Goal: Task Accomplishment & Management: Use online tool/utility

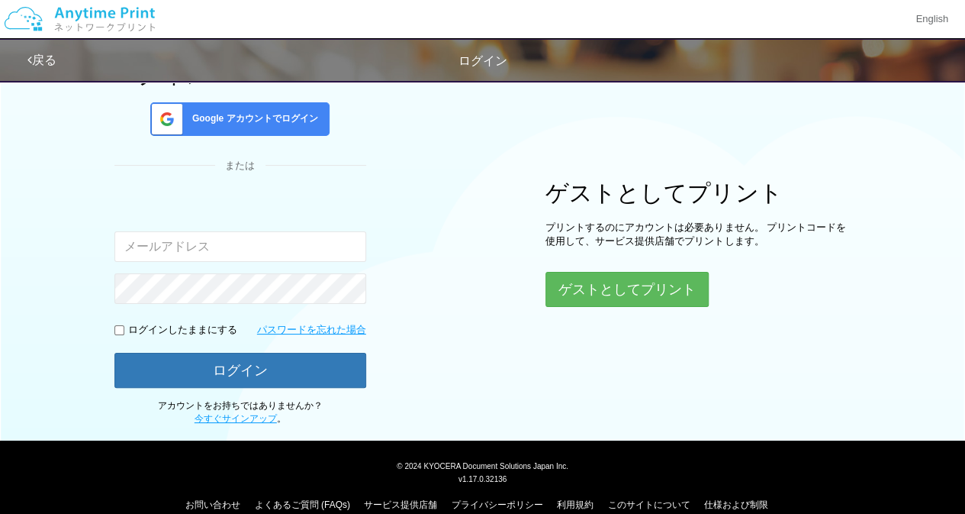
scroll to position [125, 0]
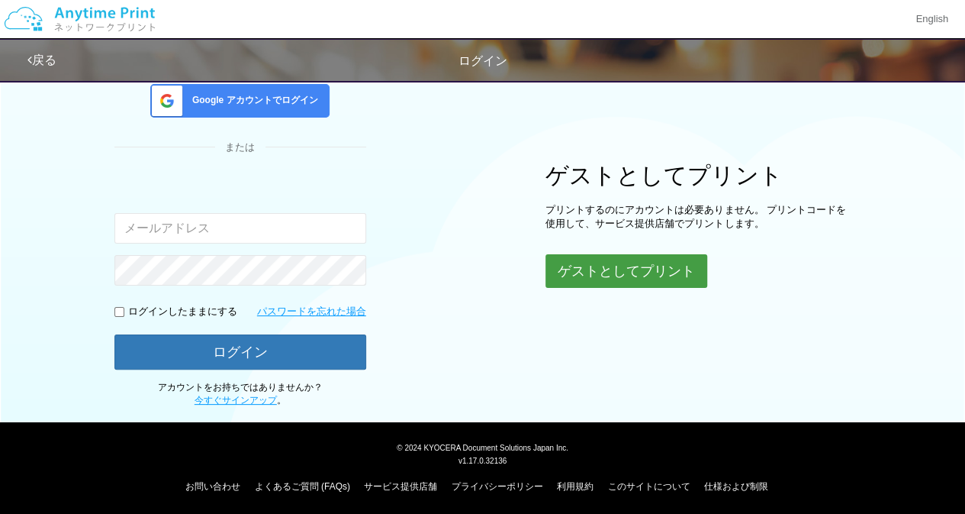
click at [680, 270] on button "ゲストとしてプリント" at bounding box center [627, 271] width 162 height 34
click at [659, 272] on button "ゲストとしてプリント" at bounding box center [627, 271] width 162 height 34
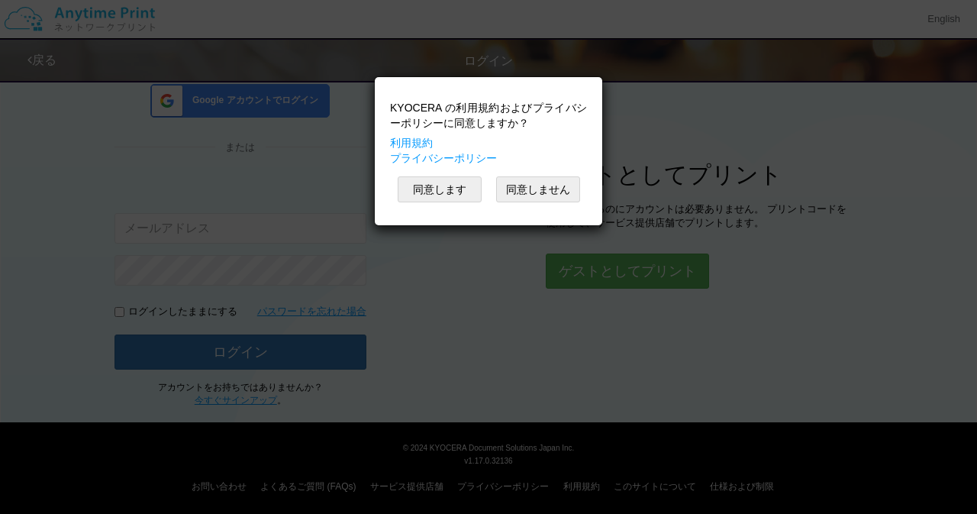
click at [435, 202] on div "KYOCERA の利用規約およびプライバシーポリシーに同意しますか？ 利用規約 プライバシーポリシー 同意します 同意しません" at bounding box center [488, 151] width 212 height 133
click at [438, 186] on button "同意します" at bounding box center [440, 189] width 84 height 26
click at [444, 192] on button "同意します" at bounding box center [440, 189] width 84 height 26
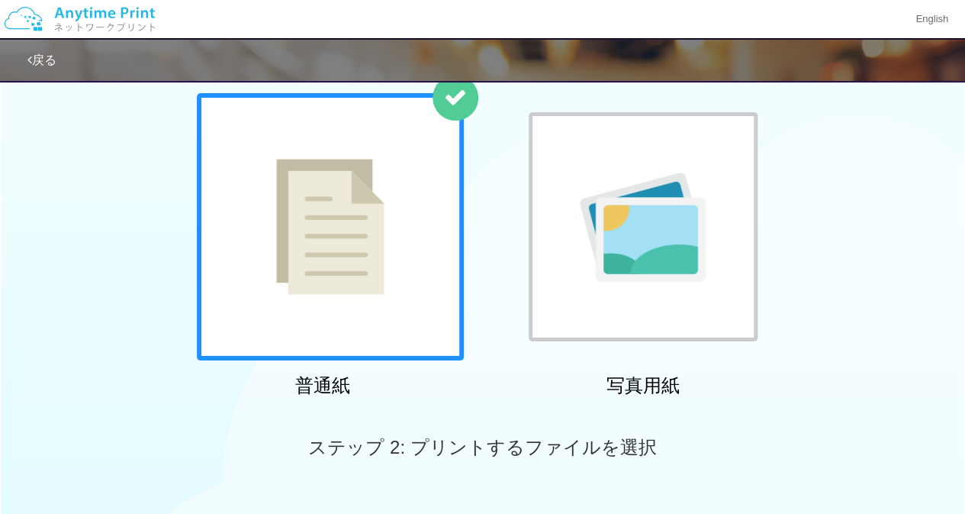
scroll to position [153, 0]
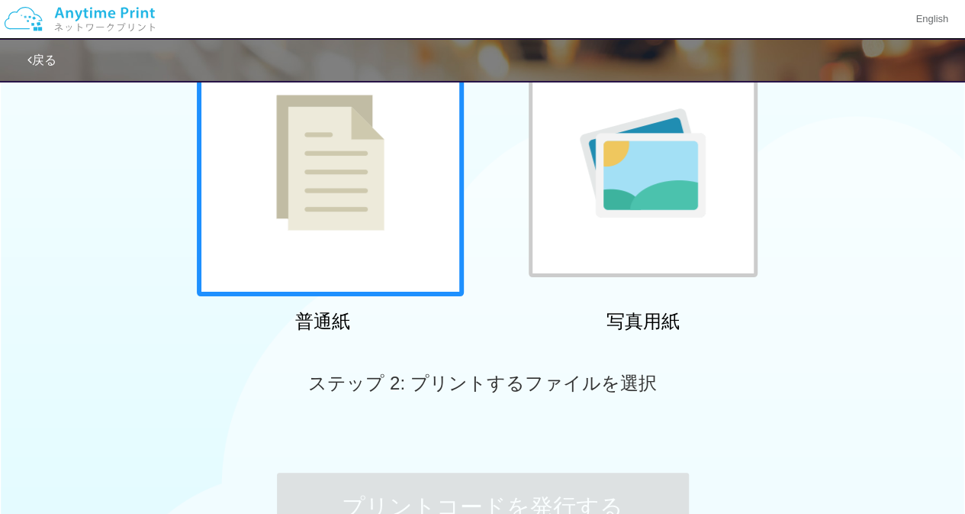
click at [403, 244] on div at bounding box center [330, 162] width 267 height 267
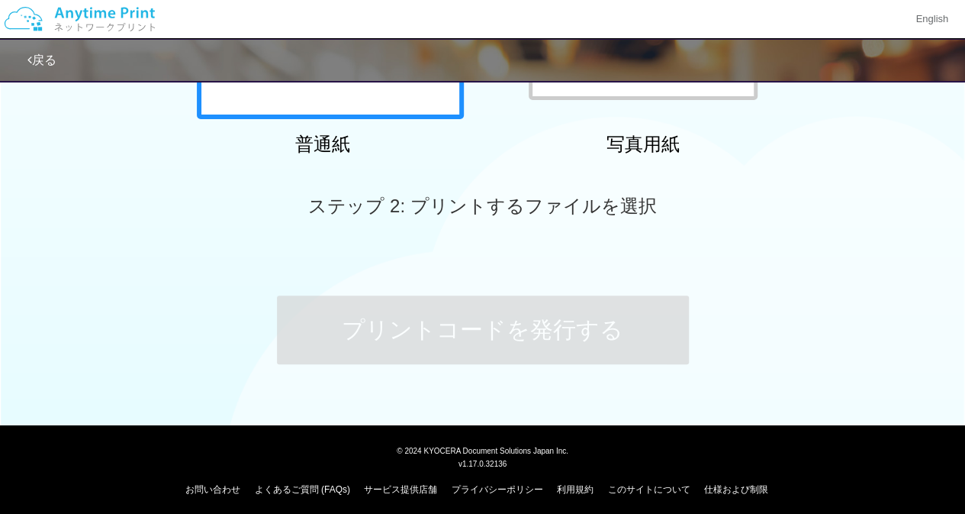
scroll to position [335, 0]
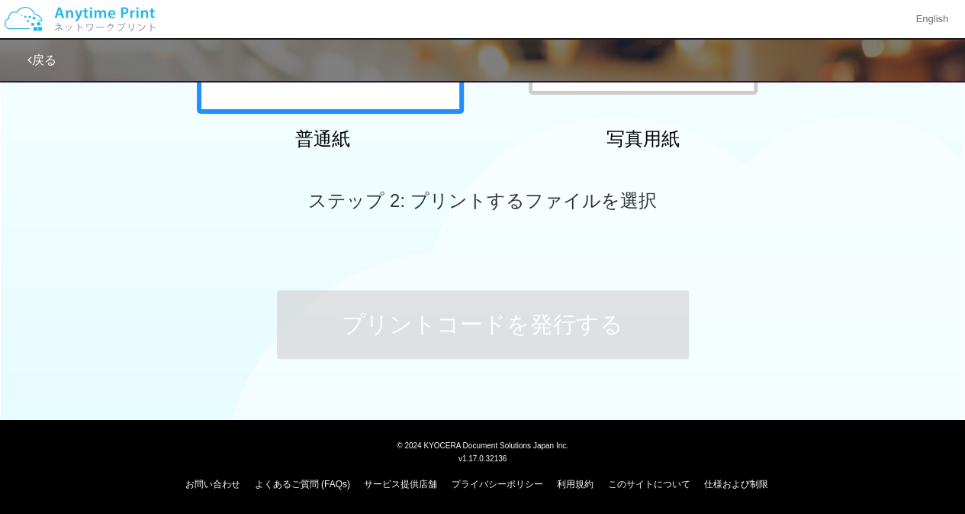
click at [920, 287] on div "ステップ 1: 用紙の種類を選択 普通紙 写真用紙 ステップ 2: プリントするファイルを選択 プリントコードを発行する" at bounding box center [482, 71] width 965 height 668
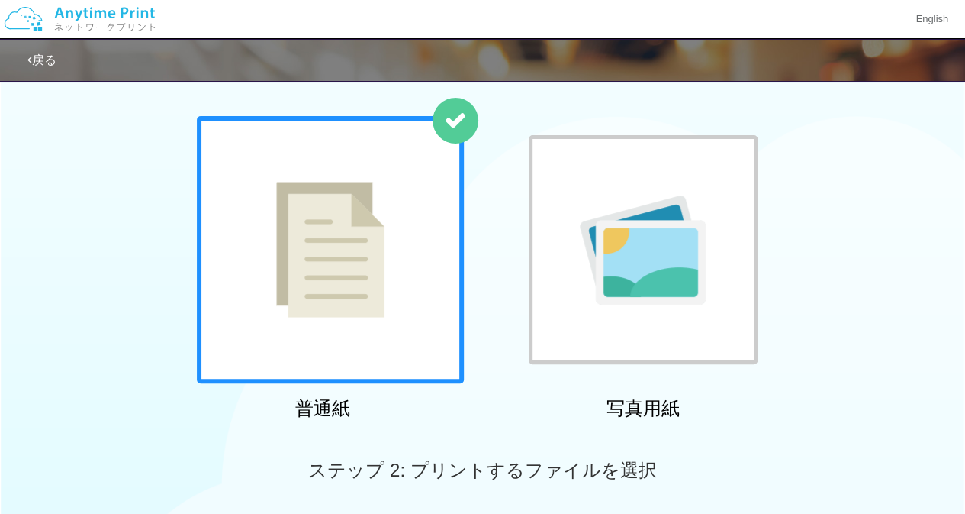
scroll to position [0, 0]
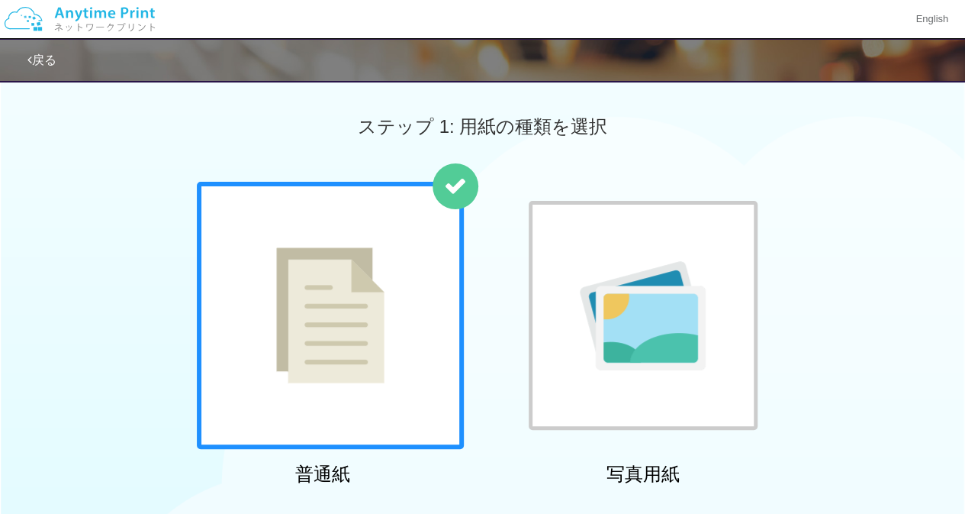
click at [747, 71] on div "戻る" at bounding box center [485, 60] width 916 height 41
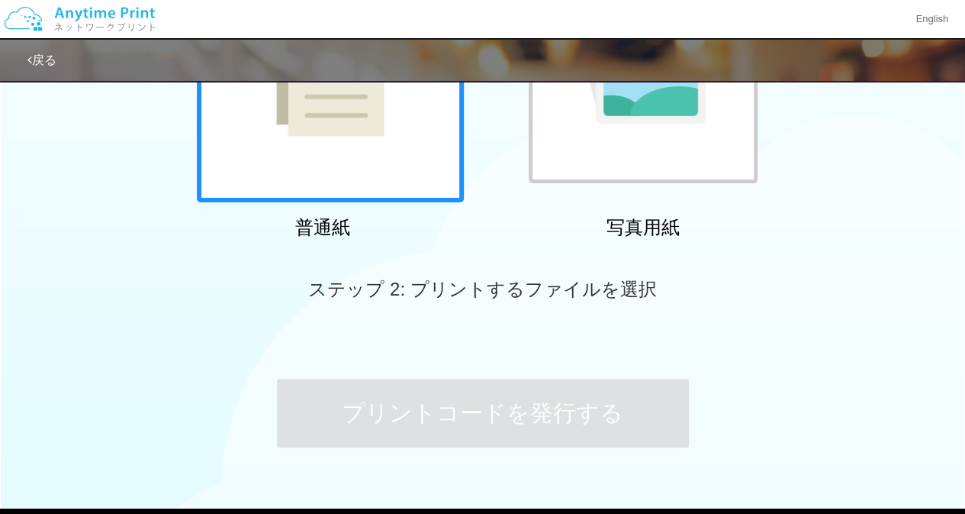
scroll to position [335, 0]
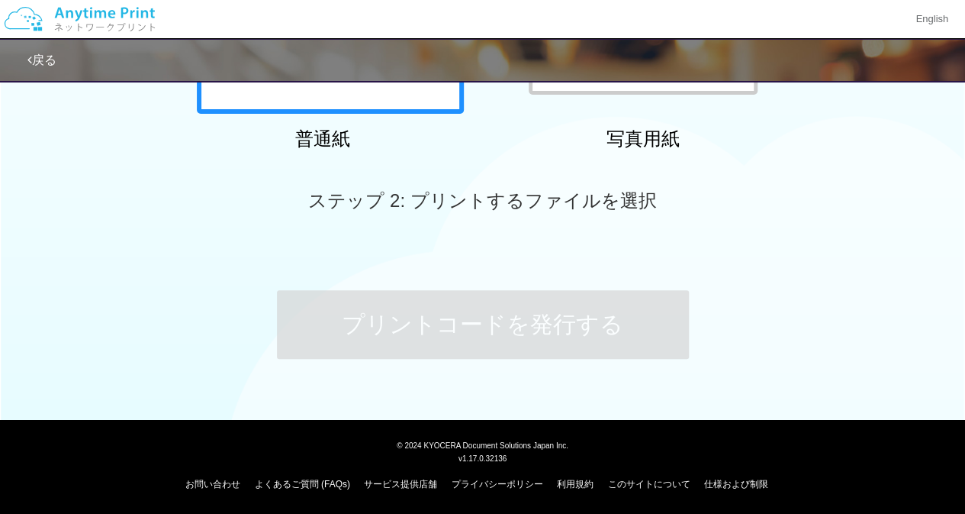
drag, startPoint x: 520, startPoint y: 410, endPoint x: 572, endPoint y: 271, distance: 148.5
click at [524, 399] on div "English 戻る ステップ 1: 用紙の種類を選択 普通紙 写真用紙 ステップ 2: プリントするファイルを選択" at bounding box center [482, 42] width 965 height 755
click at [464, 268] on div "プリントコードを発行する" at bounding box center [483, 324] width 458 height 160
